Goal: Obtain resource: Download file/media

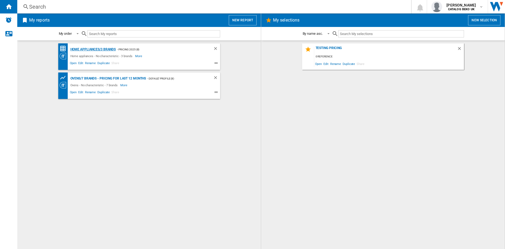
click at [90, 48] on div "Home appliances/3 brands" at bounding box center [92, 49] width 47 height 7
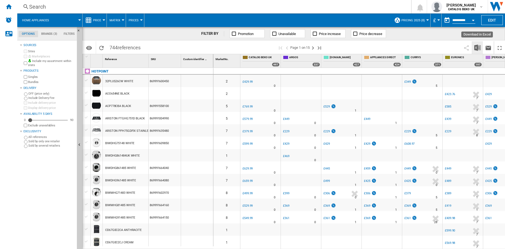
click at [477, 48] on img "Download in Excel" at bounding box center [477, 48] width 6 height 6
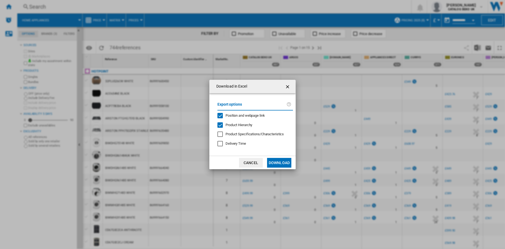
click at [284, 164] on button "Download" at bounding box center [279, 163] width 24 height 10
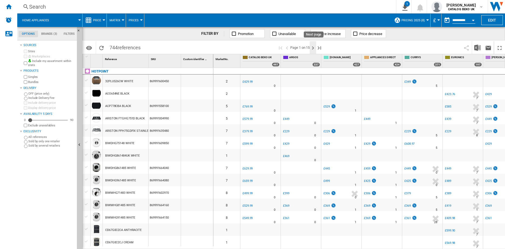
click at [314, 48] on ng-md-icon "Next page" at bounding box center [313, 48] width 6 height 6
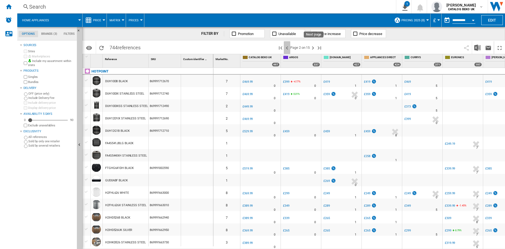
click at [287, 47] on ng-md-icon ">Previous page" at bounding box center [287, 48] width 6 height 6
